Goal: Task Accomplishment & Management: Use online tool/utility

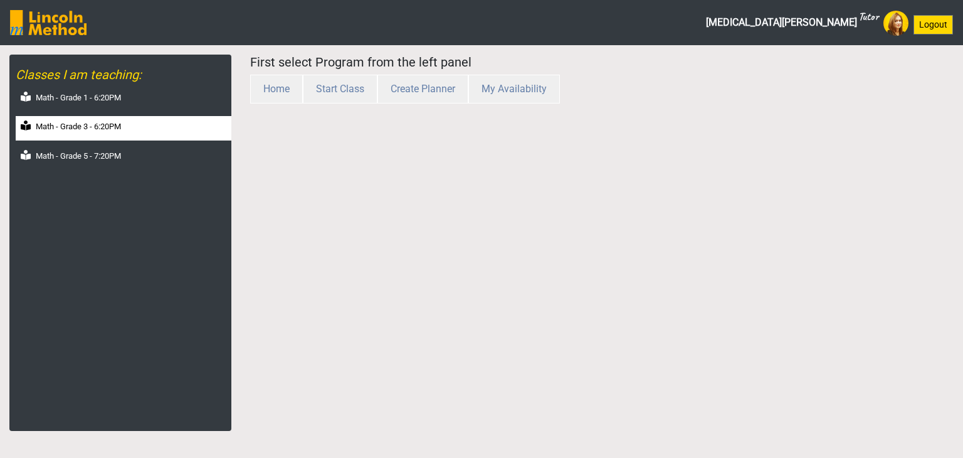
click at [81, 130] on label "Math - Grade 3 - 6:20PM" at bounding box center [78, 126] width 85 height 13
select select "month"
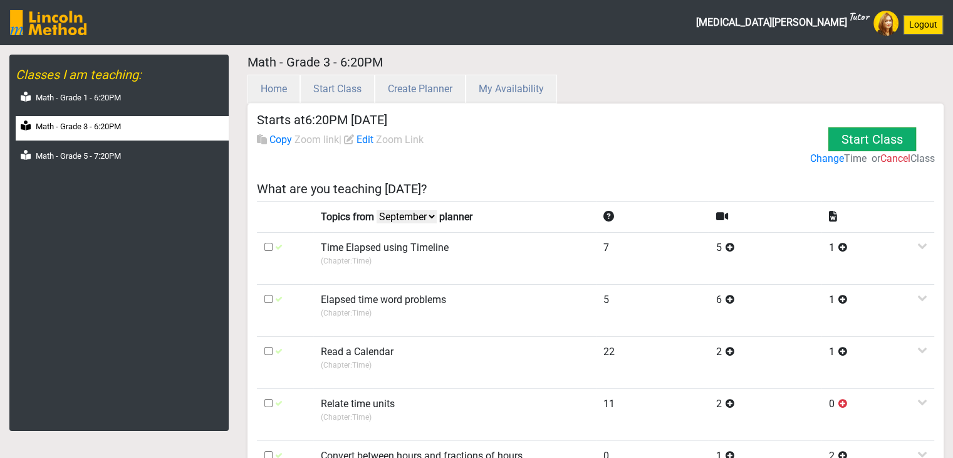
click at [411, 221] on select "September August July June" at bounding box center [407, 216] width 60 height 13
click at [379, 210] on select "September August July June" at bounding box center [407, 216] width 60 height 13
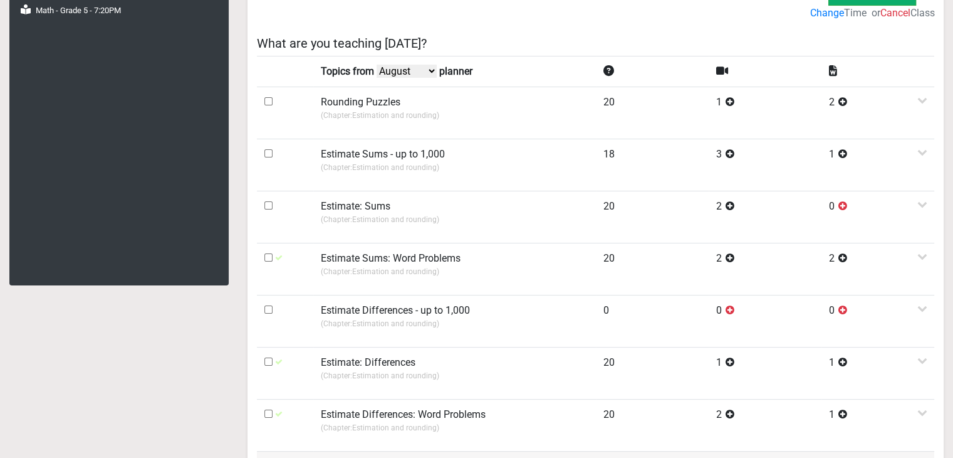
scroll to position [125, 0]
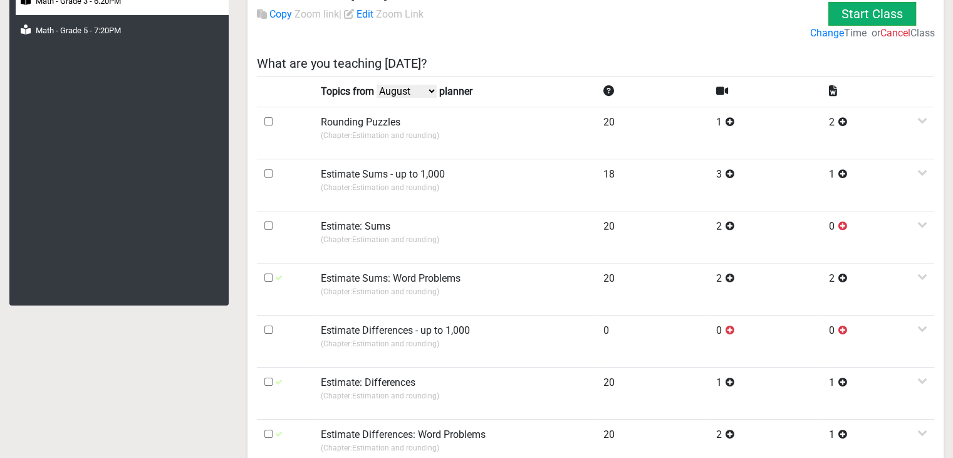
click at [403, 88] on select "September August July June" at bounding box center [407, 91] width 60 height 13
select select "July"
click at [379, 85] on select "September August July June" at bounding box center [407, 91] width 60 height 13
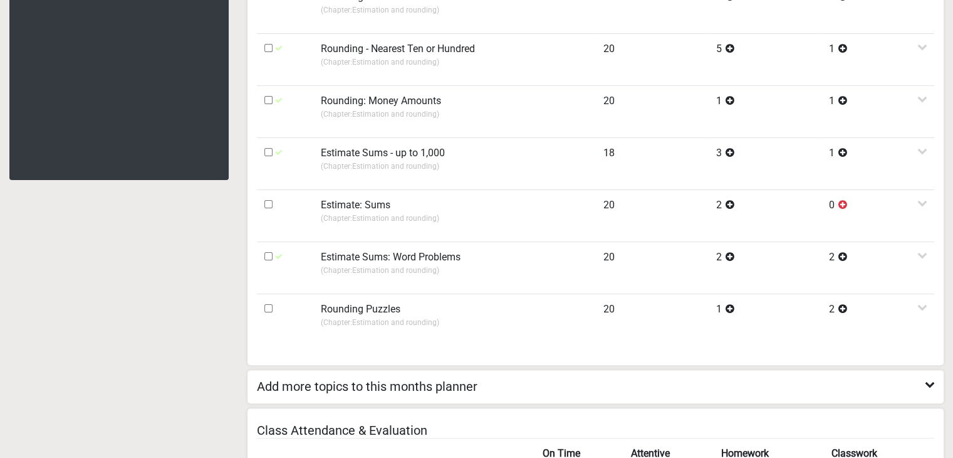
scroll to position [0, 0]
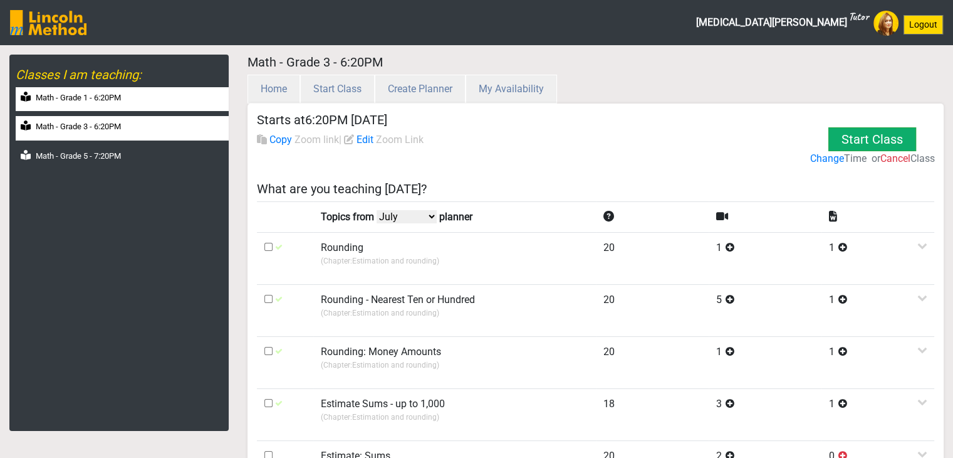
click at [48, 106] on div "Math - Grade 1 - 6:20PM" at bounding box center [122, 99] width 213 height 24
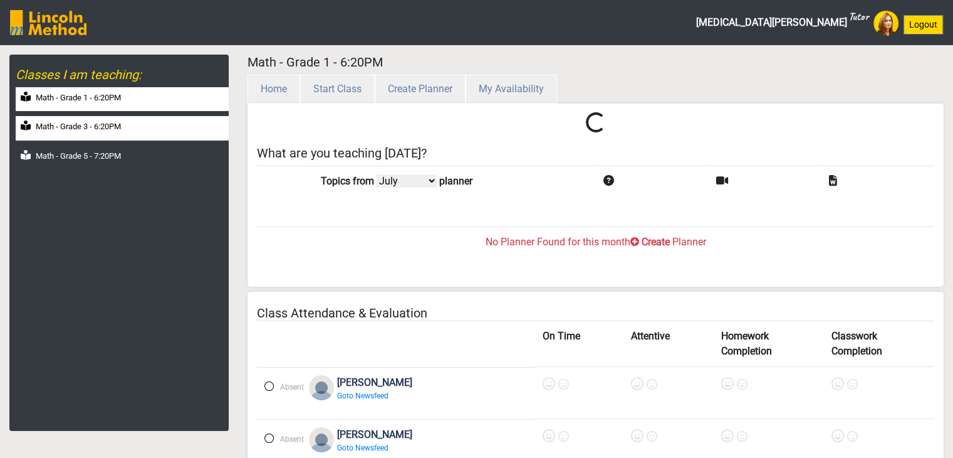
click at [63, 128] on label "Math - Grade 3 - 6:20PM" at bounding box center [78, 126] width 85 height 13
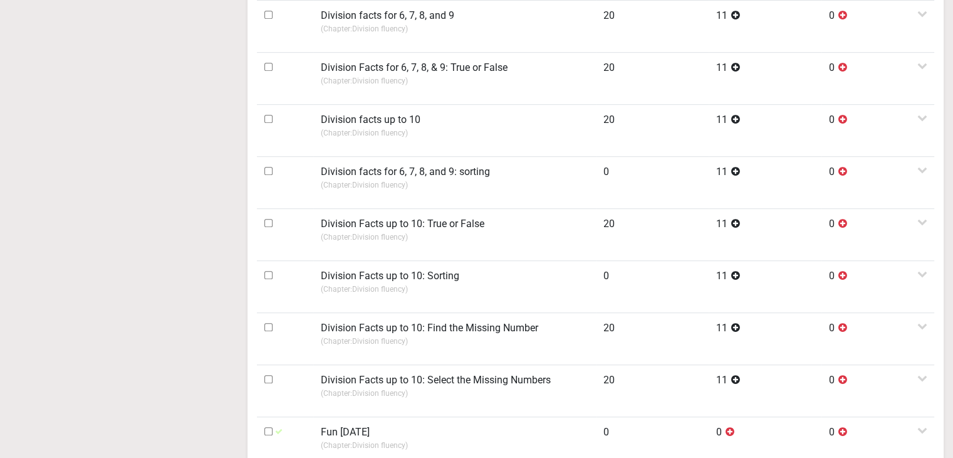
scroll to position [1003, 0]
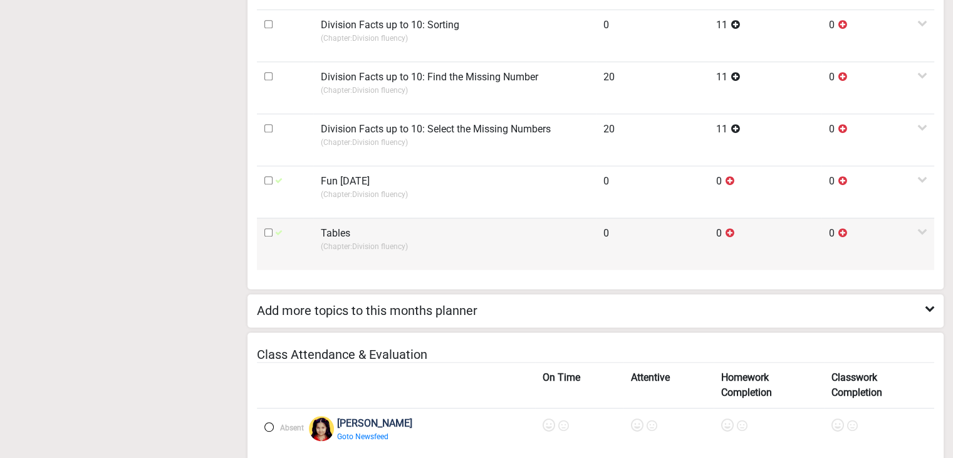
click at [269, 228] on input "checkbox" at bounding box center [269, 232] width 8 height 8
checkbox input "true"
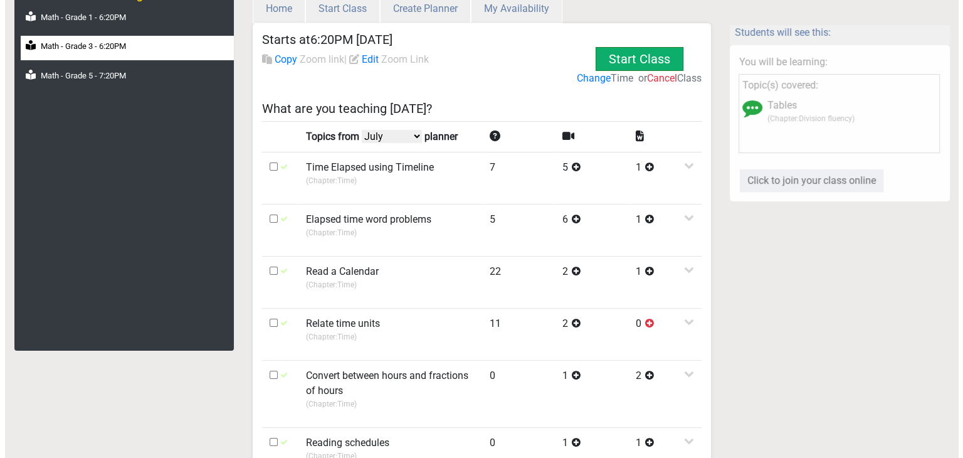
scroll to position [0, 0]
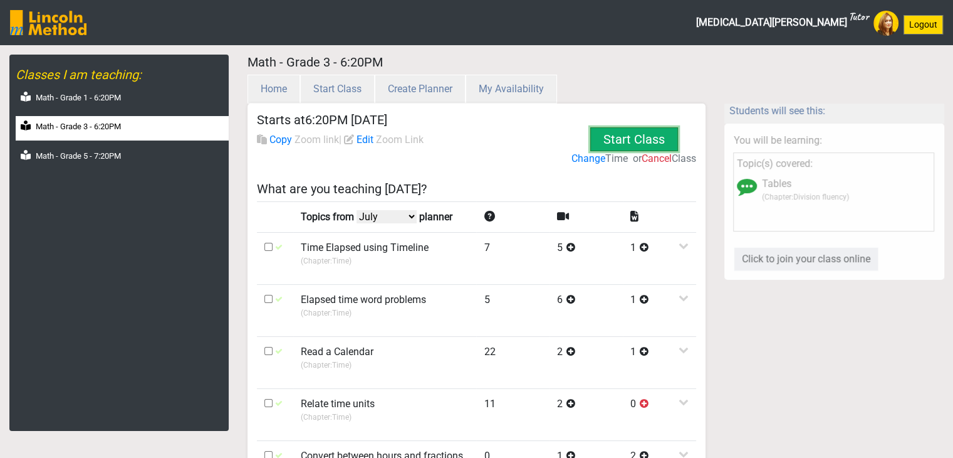
click at [635, 137] on button "Start Class" at bounding box center [631, 141] width 27 height 88
